Goal: Browse casually: Explore the website without a specific task or goal

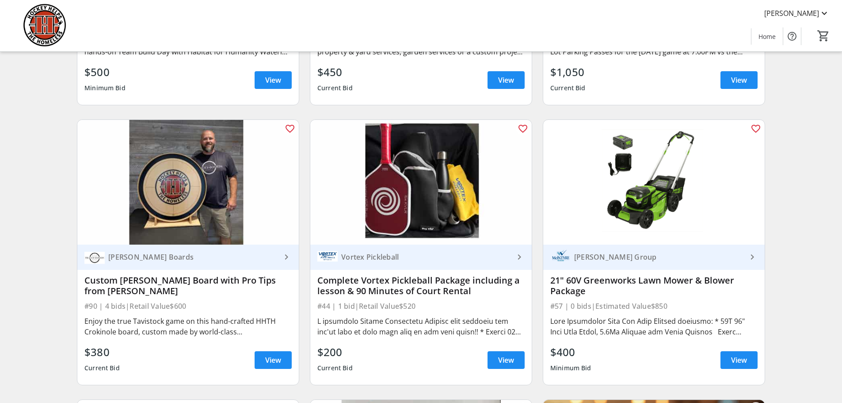
scroll to position [221, 0]
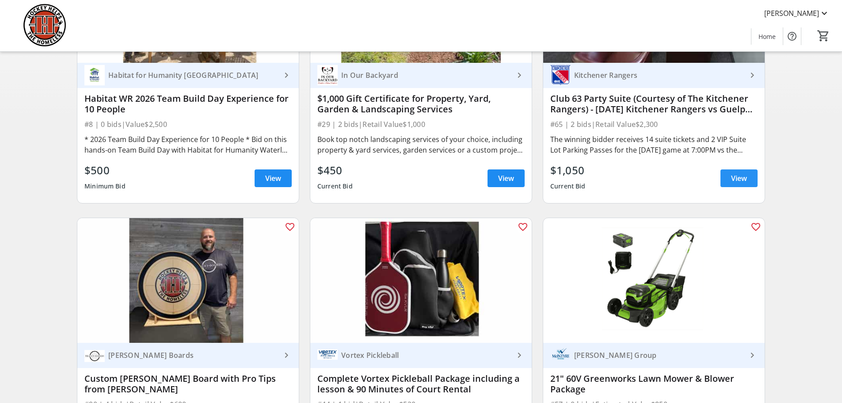
click at [746, 183] on span "View" at bounding box center [739, 178] width 16 height 11
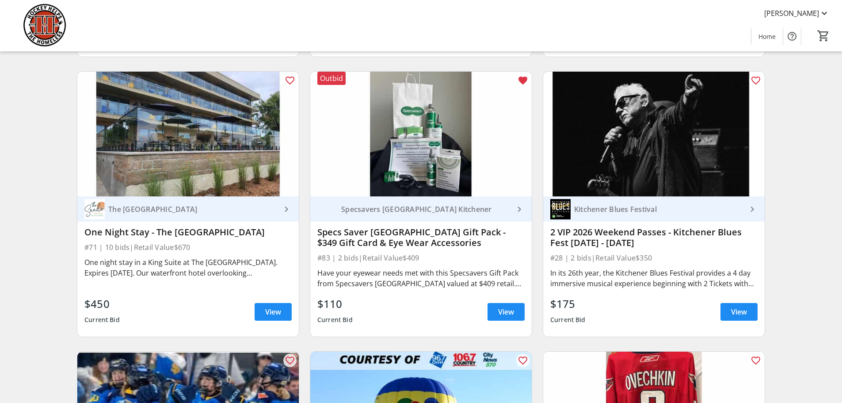
scroll to position [928, 0]
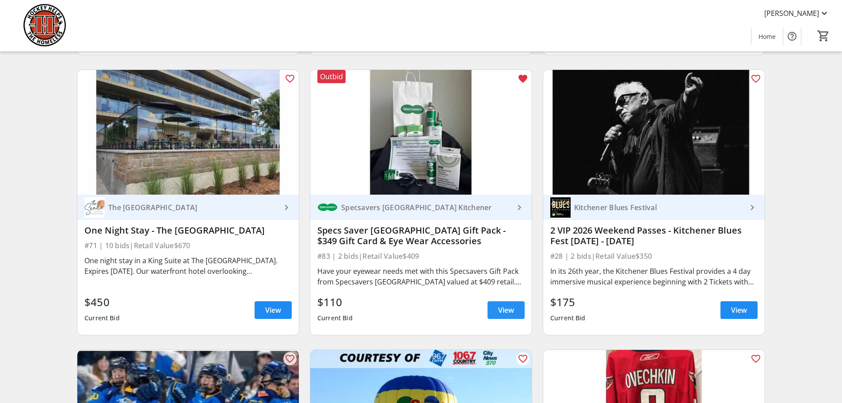
click at [508, 315] on span "View" at bounding box center [506, 309] width 16 height 11
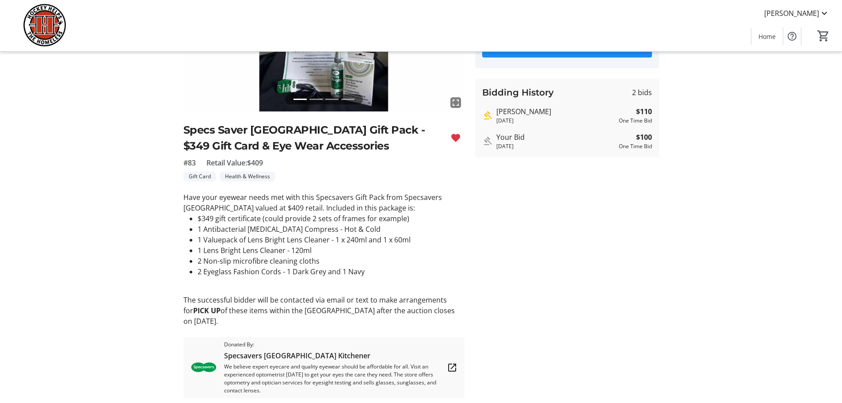
scroll to position [115, 0]
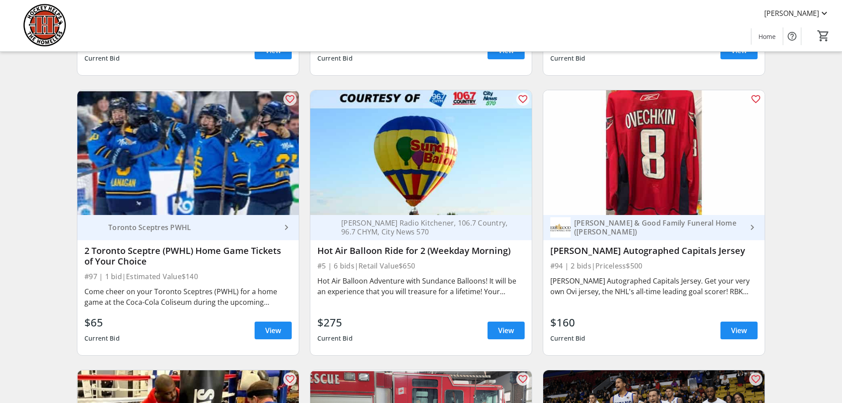
scroll to position [1193, 0]
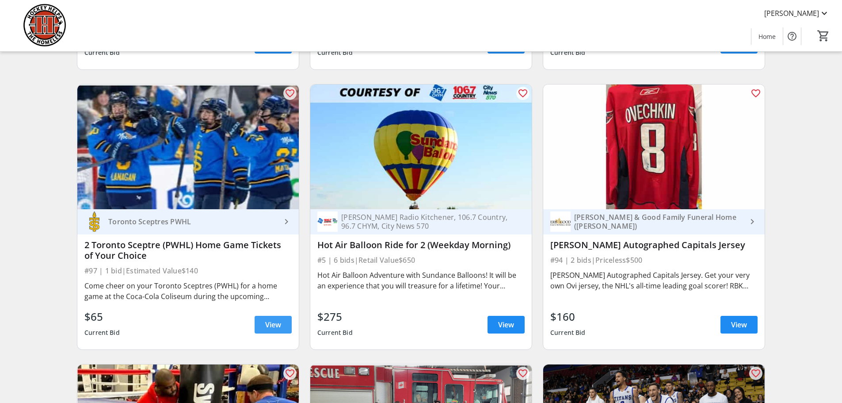
click at [263, 328] on span at bounding box center [273, 324] width 37 height 21
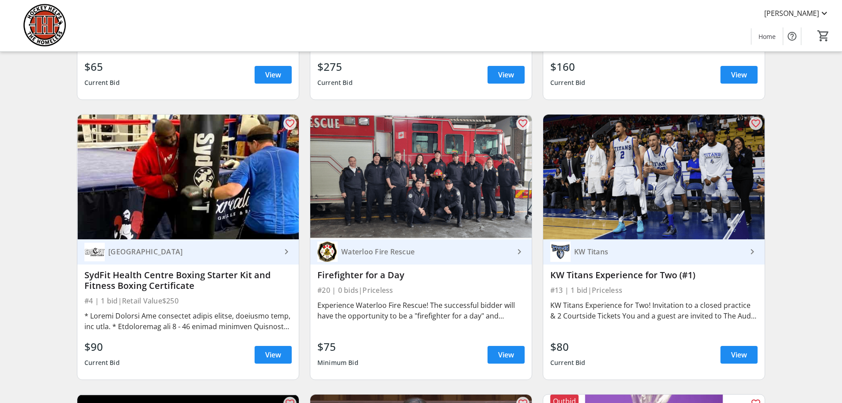
scroll to position [1458, 0]
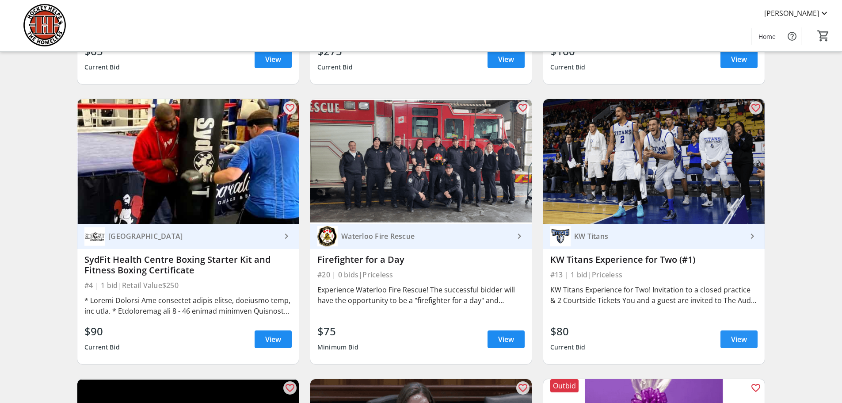
click at [753, 345] on span at bounding box center [738, 338] width 37 height 21
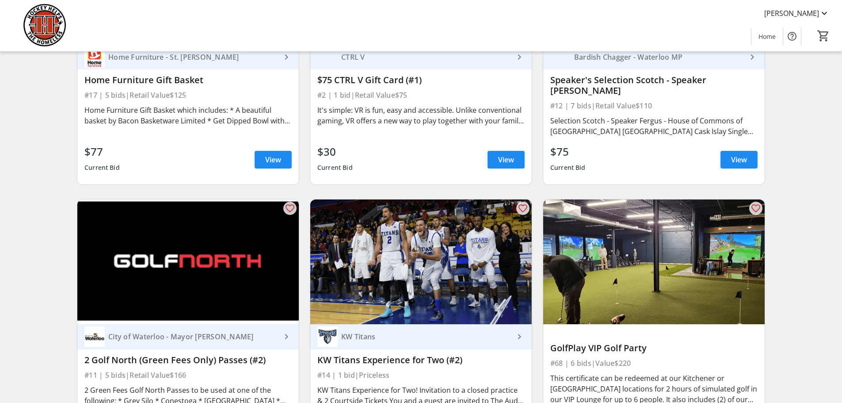
scroll to position [2254, 0]
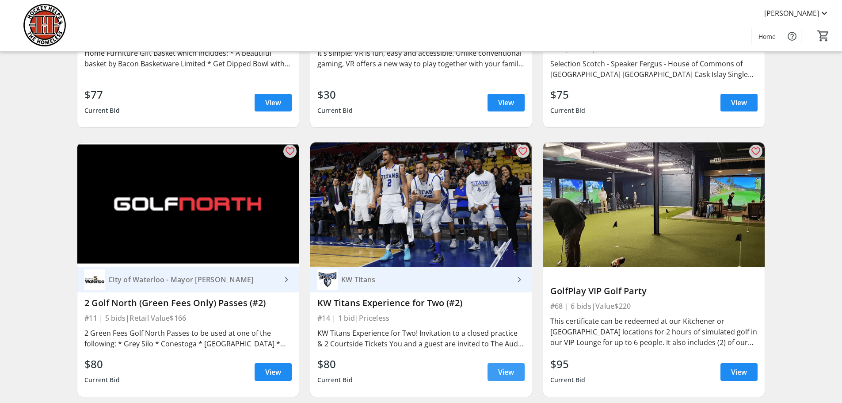
click at [505, 369] on span "View" at bounding box center [506, 371] width 16 height 11
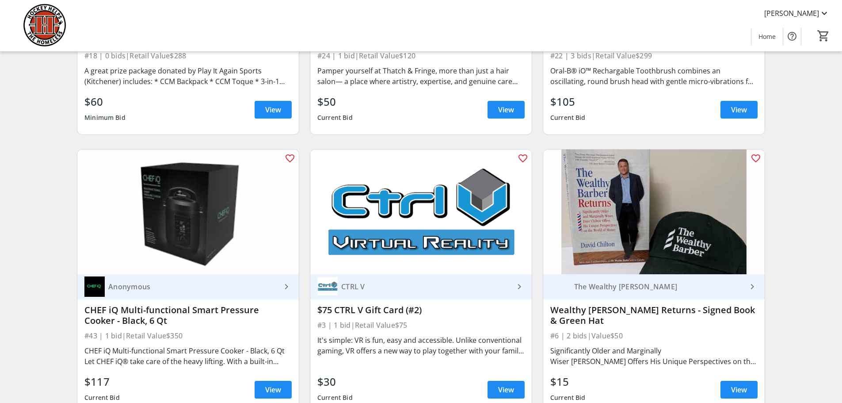
scroll to position [3668, 0]
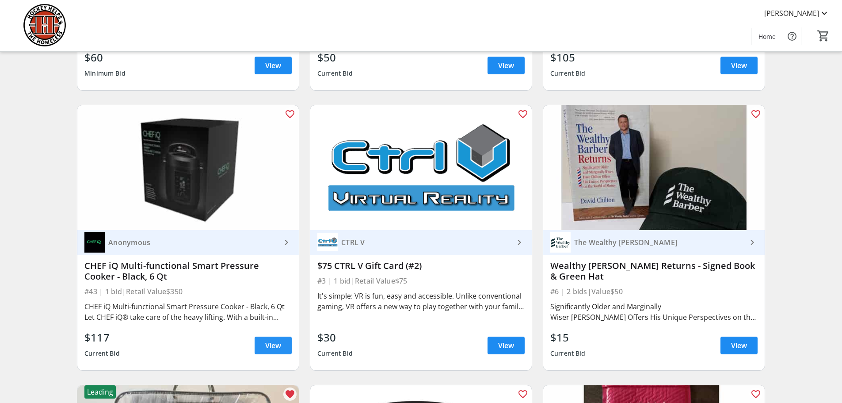
click at [263, 342] on span at bounding box center [273, 345] width 37 height 21
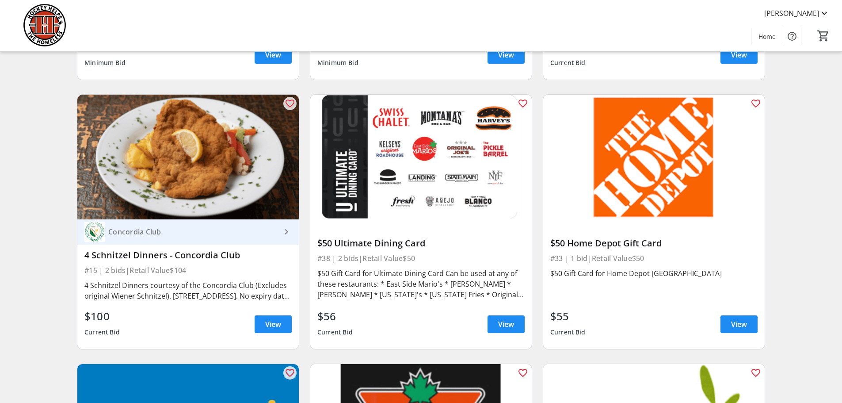
scroll to position [7910, 0]
